Goal: Complete application form

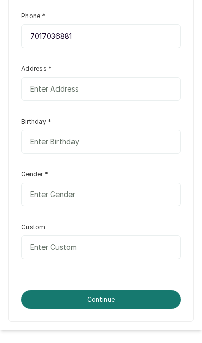
scroll to position [395, 0]
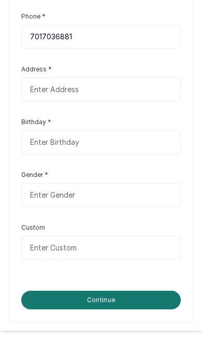
click at [116, 309] on button "Continue" at bounding box center [100, 299] width 159 height 19
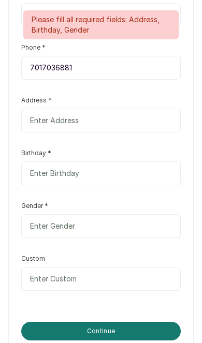
scroll to position [313, 0]
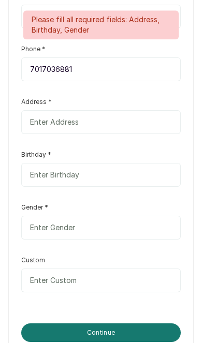
click at [36, 134] on input "text" at bounding box center [100, 122] width 159 height 24
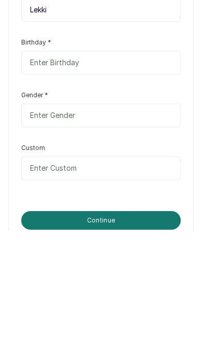
type input "Lekki"
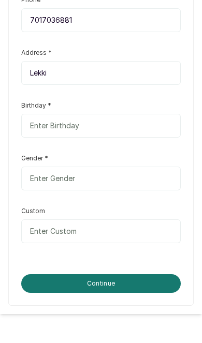
click at [29, 154] on input "text" at bounding box center [100, 142] width 159 height 24
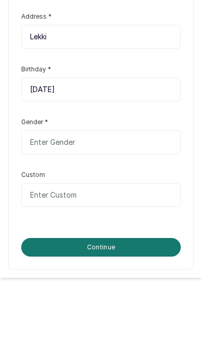
type input "[DATE]"
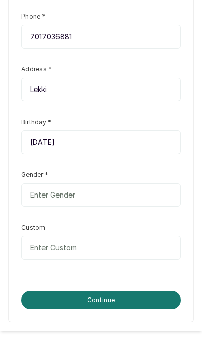
click at [159, 198] on input "text" at bounding box center [100, 195] width 159 height 24
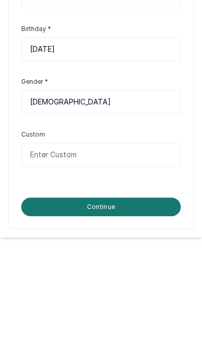
type input "[DEMOGRAPHIC_DATA]"
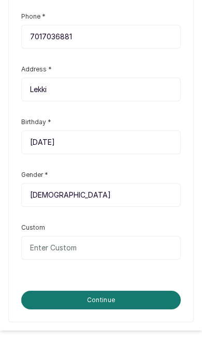
click at [148, 247] on input "text" at bounding box center [100, 248] width 159 height 24
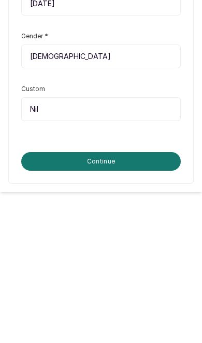
type input "Nil"
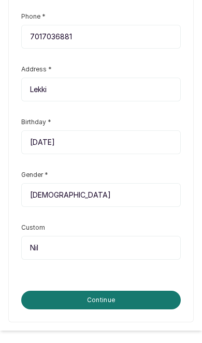
click at [108, 302] on button "Continue" at bounding box center [100, 299] width 159 height 19
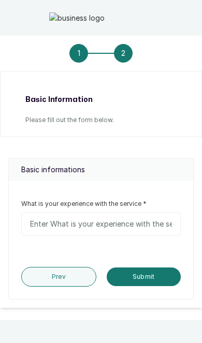
scroll to position [70, 0]
click at [146, 236] on input "text" at bounding box center [100, 224] width 159 height 24
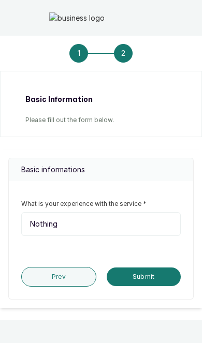
click at [152, 286] on button "Submit" at bounding box center [143, 276] width 74 height 19
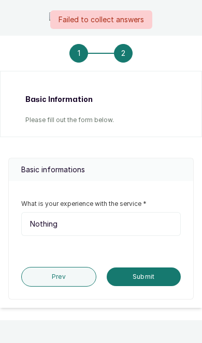
scroll to position [55, 0]
click at [79, 286] on button "Prev" at bounding box center [58, 277] width 75 height 20
type input "[PERSON_NAME]"
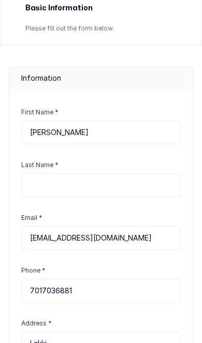
click at [109, 197] on input "text" at bounding box center [100, 185] width 159 height 24
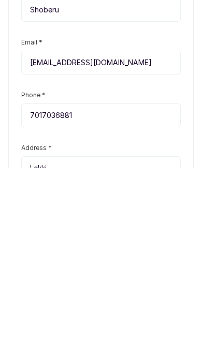
type input "Shoberu"
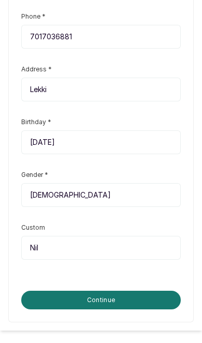
click at [121, 309] on button "Continue" at bounding box center [100, 299] width 159 height 19
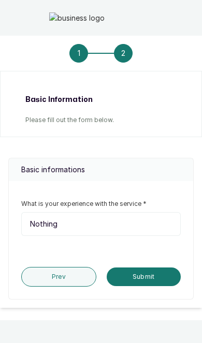
scroll to position [27, 0]
click at [149, 286] on button "Submit" at bounding box center [143, 276] width 74 height 19
click at [79, 286] on button "Prev" at bounding box center [58, 277] width 75 height 20
type input "[PERSON_NAME]"
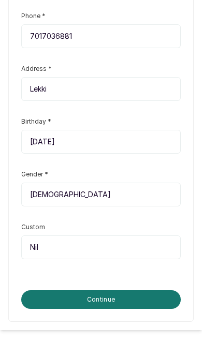
scroll to position [395, 0]
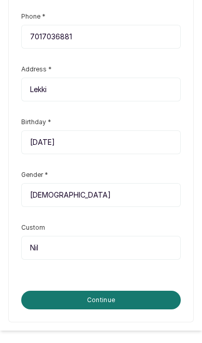
click at [101, 259] on input "Nil" at bounding box center [100, 248] width 159 height 24
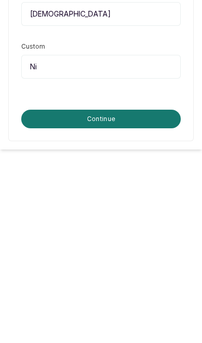
scroll to position [438, 0]
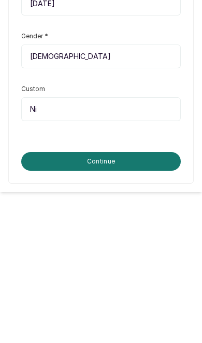
type input "N"
type input "The service was really good"
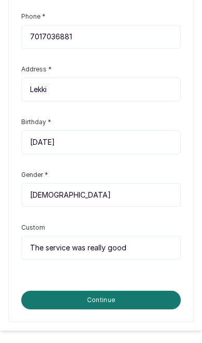
click at [119, 309] on button "Continue" at bounding box center [100, 299] width 159 height 19
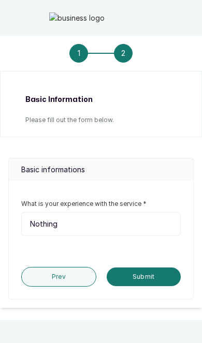
click at [133, 236] on input "Nothing" at bounding box center [100, 224] width 159 height 24
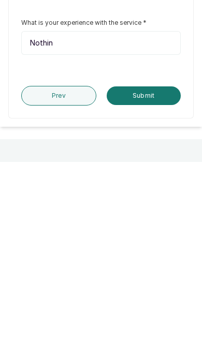
scroll to position [70, 0]
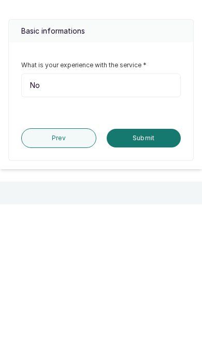
type input "N"
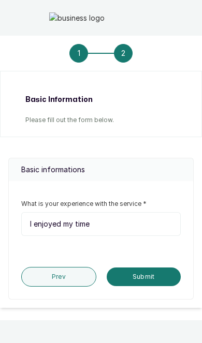
click at [153, 286] on button "Submit" at bounding box center [143, 276] width 74 height 19
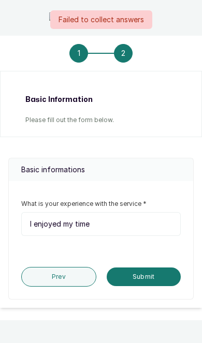
click at [77, 286] on button "Prev" at bounding box center [58, 277] width 75 height 20
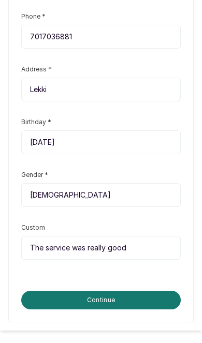
scroll to position [395, 0]
click at [126, 309] on button "Continue" at bounding box center [100, 299] width 159 height 19
type input "I enjoyed my time"
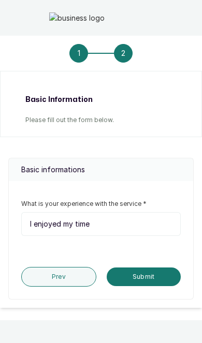
click at [149, 286] on button "Submit" at bounding box center [143, 276] width 74 height 19
